Goal: Information Seeking & Learning: Learn about a topic

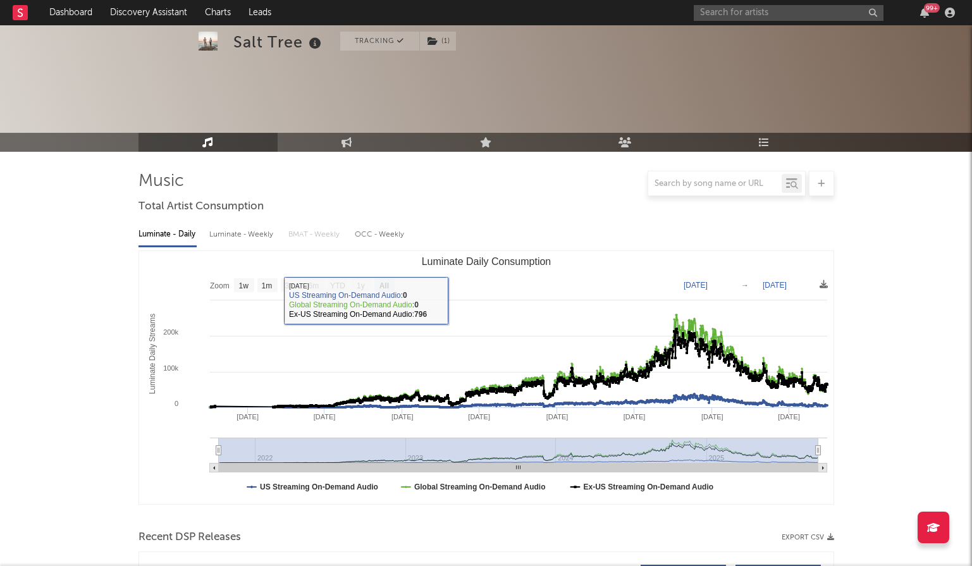
select select "All"
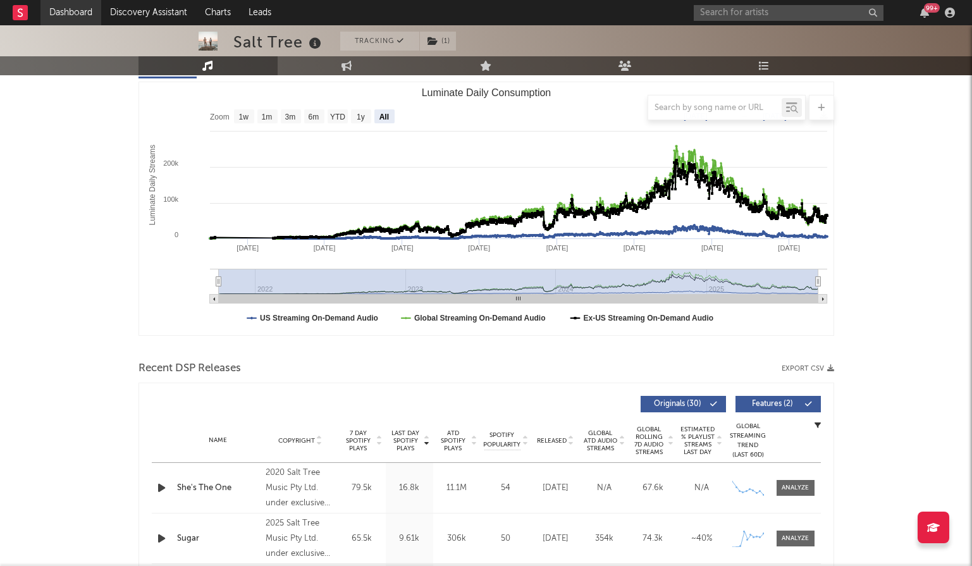
click at [65, 23] on link "Dashboard" at bounding box center [70, 12] width 61 height 25
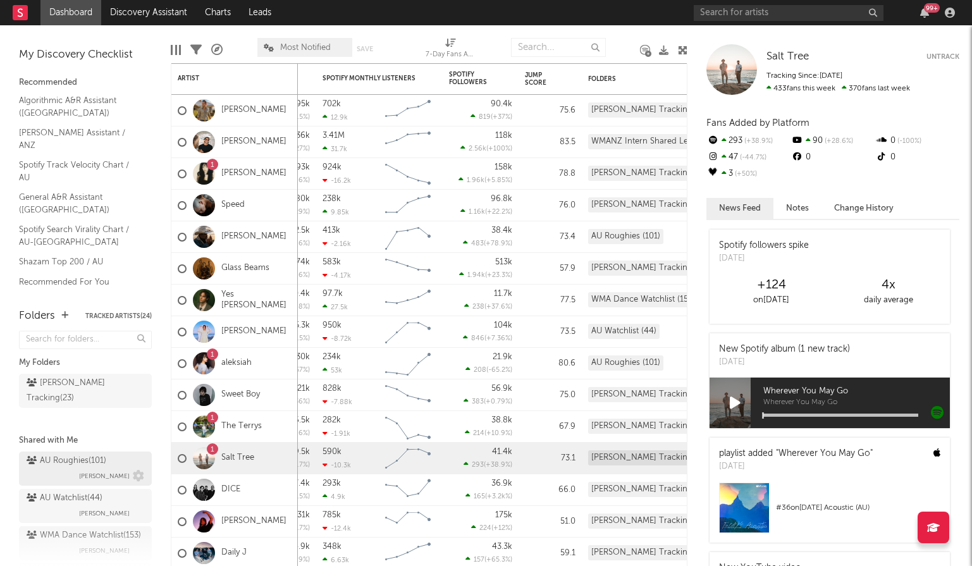
click at [78, 454] on div "AU Roughies ( 101 )" at bounding box center [67, 461] width 80 height 15
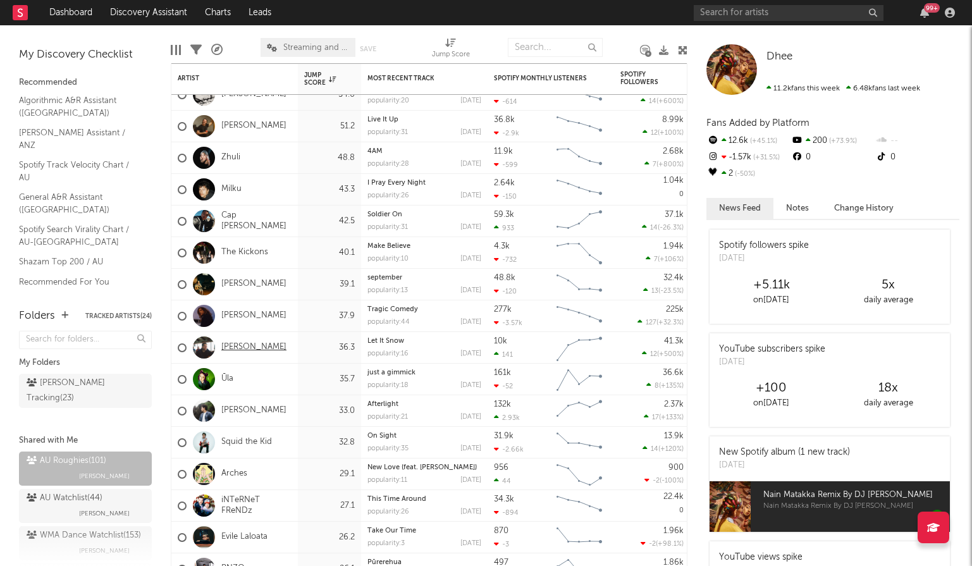
click at [250, 342] on link "[PERSON_NAME]" at bounding box center [253, 347] width 65 height 11
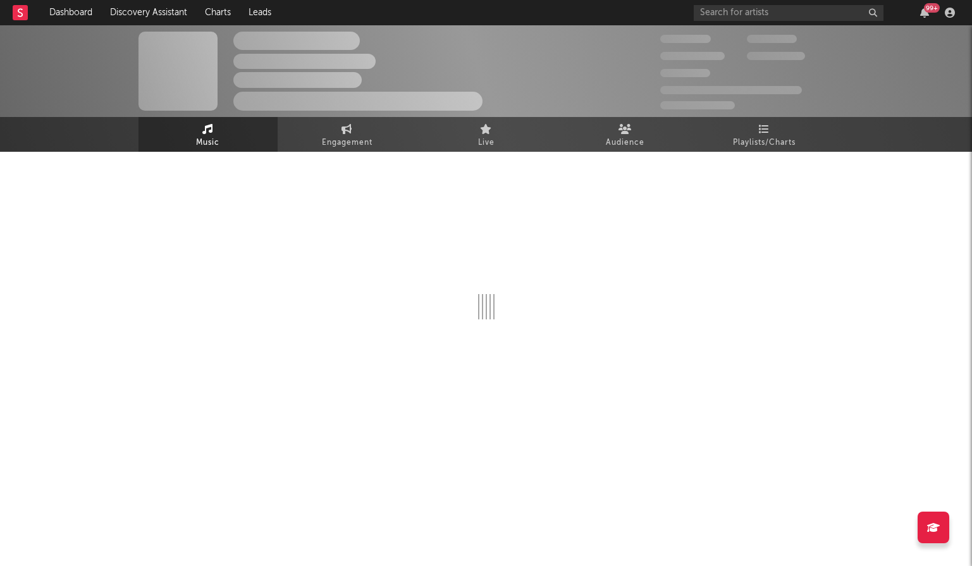
select select "6m"
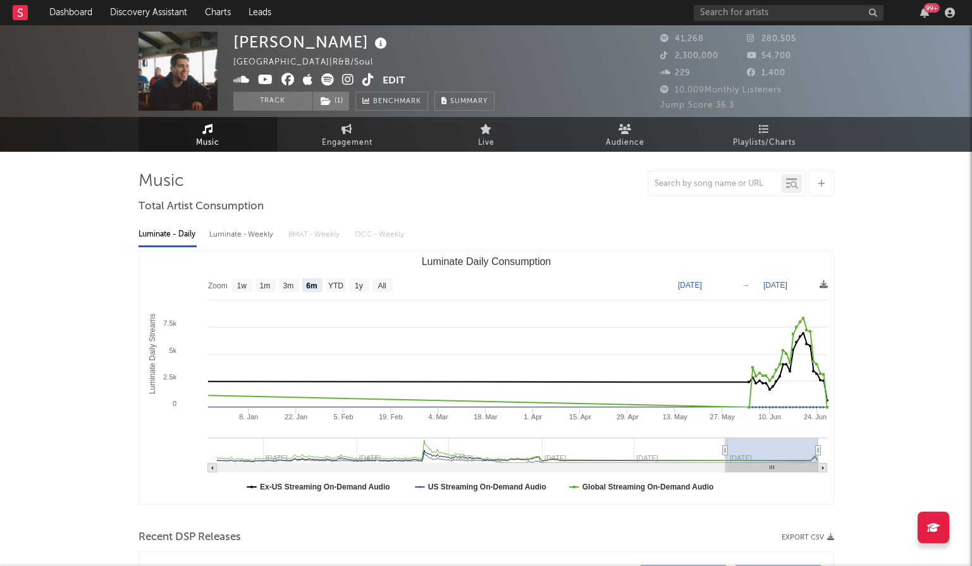
click at [167, 94] on img at bounding box center [178, 71] width 79 height 79
